Goal: Check status: Check status

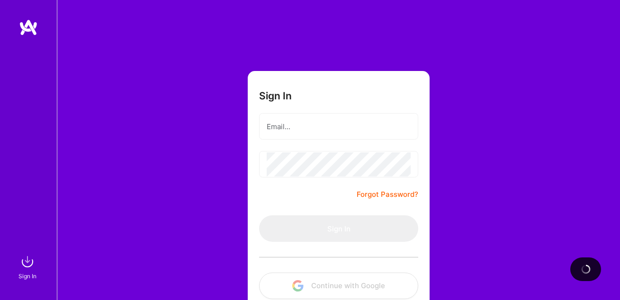
scroll to position [31, 0]
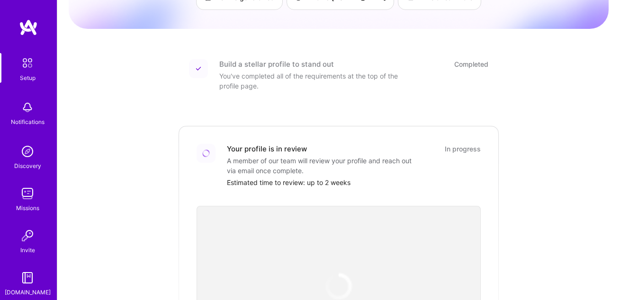
scroll to position [95, 0]
click at [309, 177] on div "Estimated time to review: up to 2 weeks" at bounding box center [354, 182] width 254 height 10
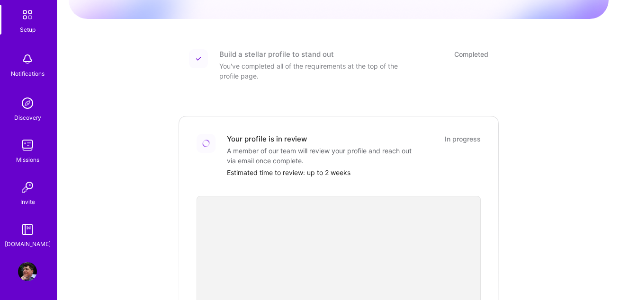
scroll to position [106, 0]
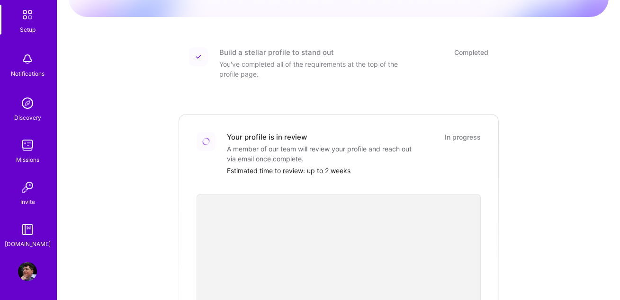
click at [22, 269] on img at bounding box center [27, 271] width 19 height 19
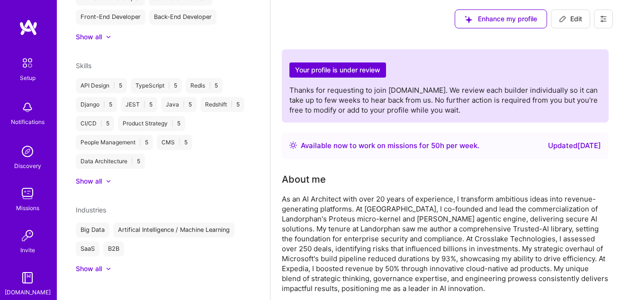
click at [604, 22] on icon at bounding box center [603, 19] width 8 height 8
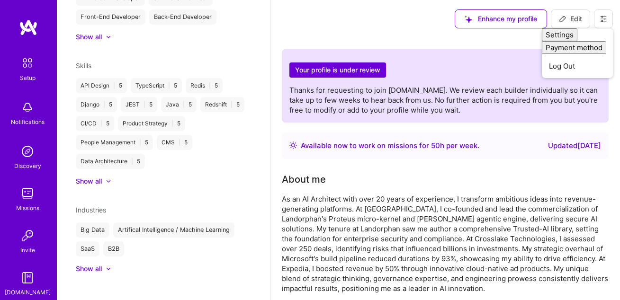
click at [472, 70] on div "Your profile is under review Thanks for requesting to join [DOMAIN_NAME]. We re…" at bounding box center [444, 86] width 311 height 58
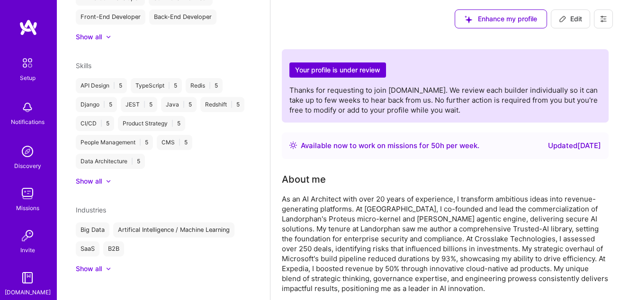
click at [361, 230] on div "As an AI Architect with over 20 years of experience, I transform ambitious idea…" at bounding box center [445, 243] width 327 height 99
